Goal: Find specific page/section: Find specific page/section

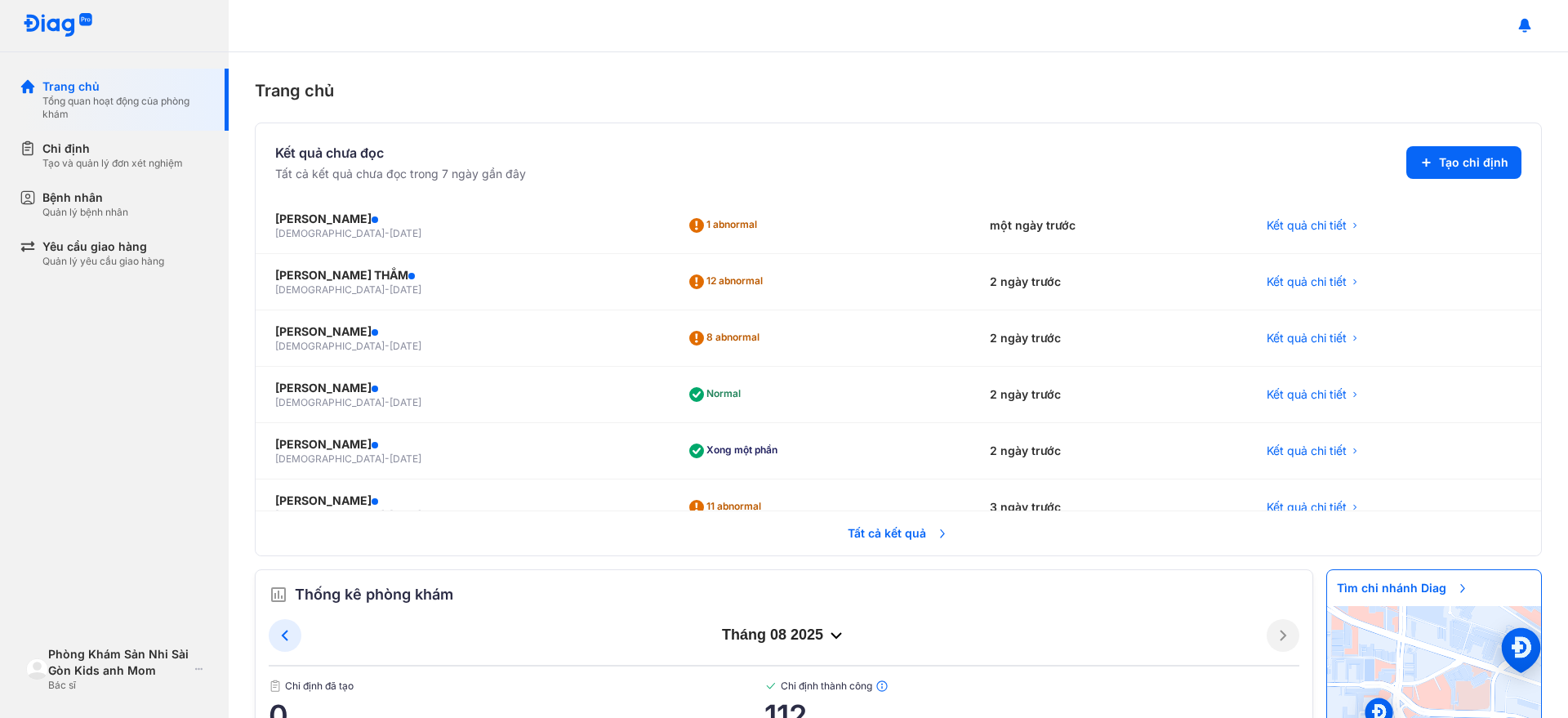
scroll to position [408, 0]
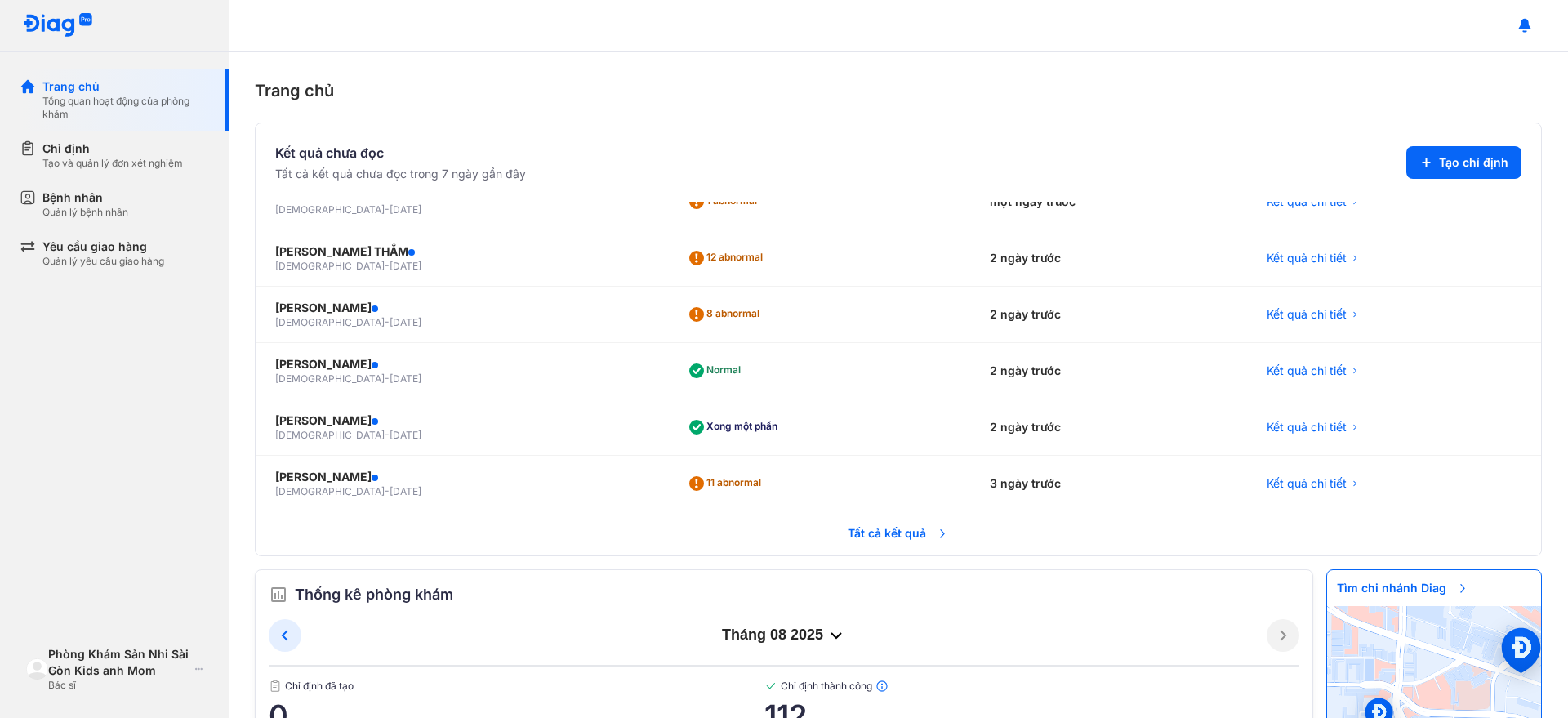
click at [909, 544] on span "Tất cả kết quả" at bounding box center [898, 533] width 121 height 36
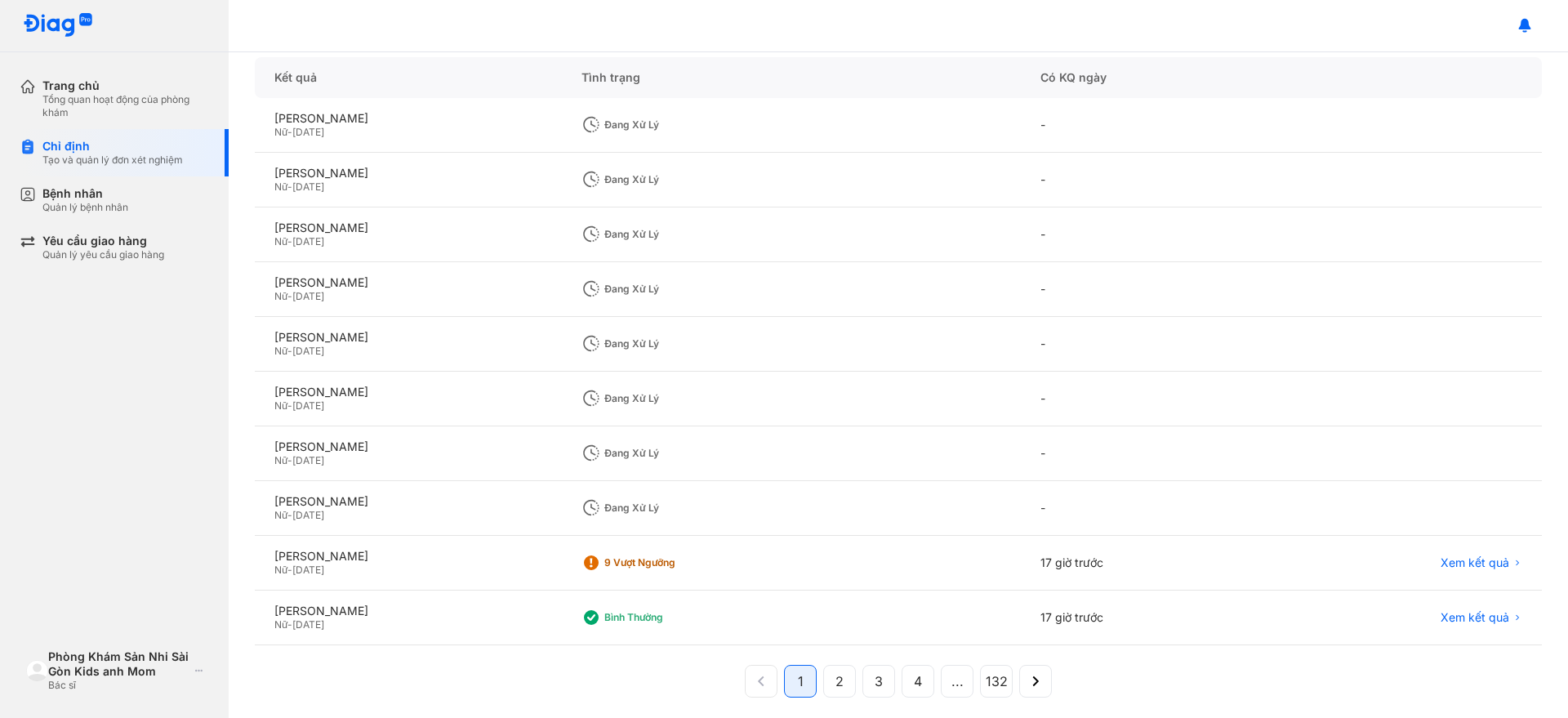
scroll to position [189, 0]
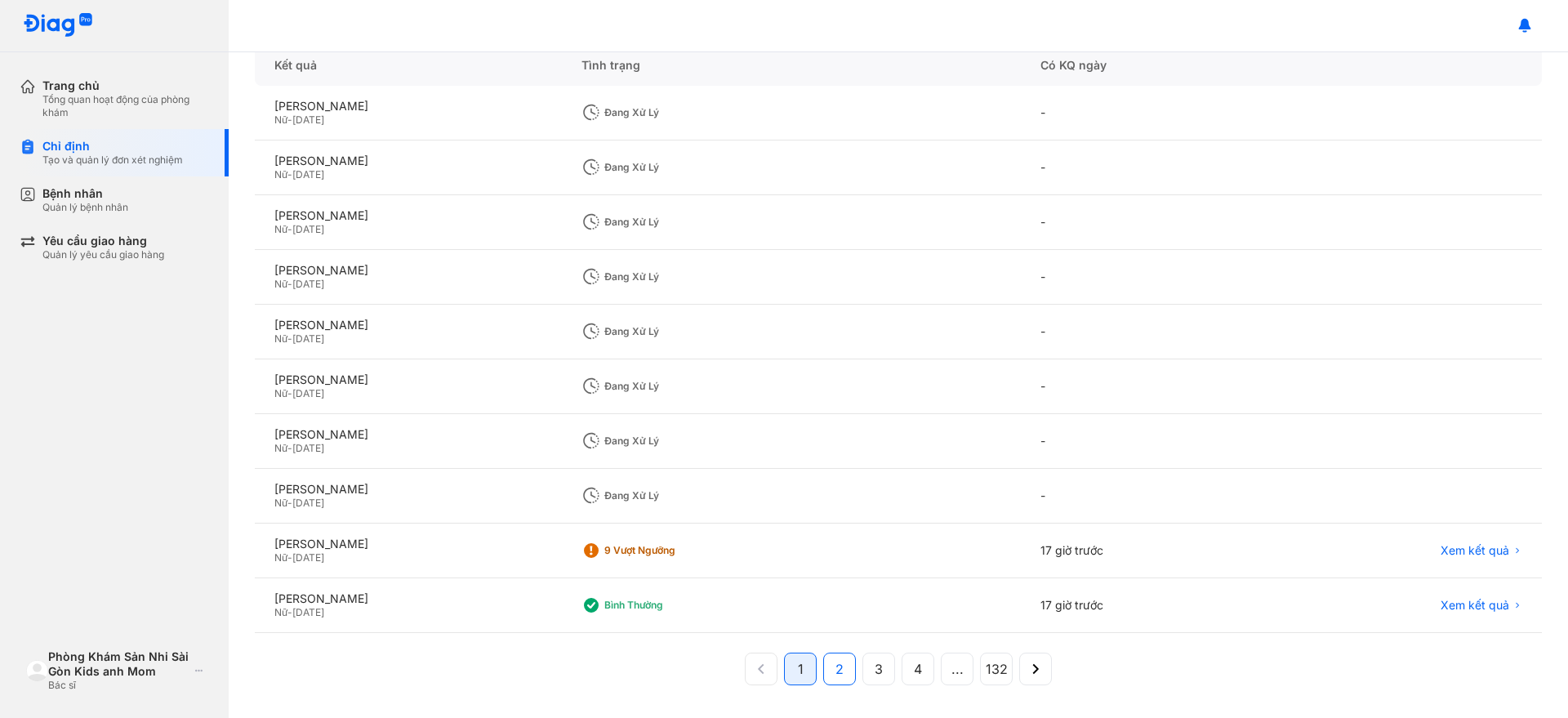
click at [862, 669] on button "2" at bounding box center [879, 669] width 33 height 33
